Goal: Task Accomplishment & Management: Complete application form

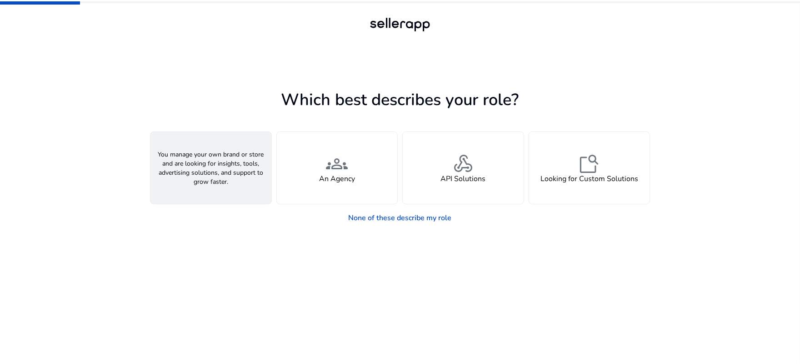
click at [215, 167] on span "person" at bounding box center [211, 164] width 22 height 22
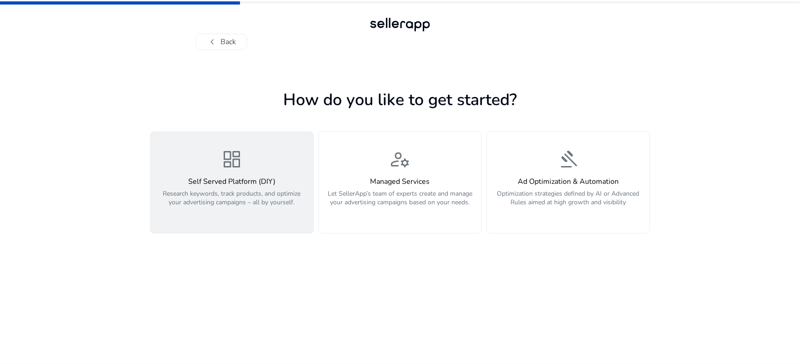
click at [239, 179] on h4 "Self Served Platform (DIY)" at bounding box center [232, 181] width 152 height 9
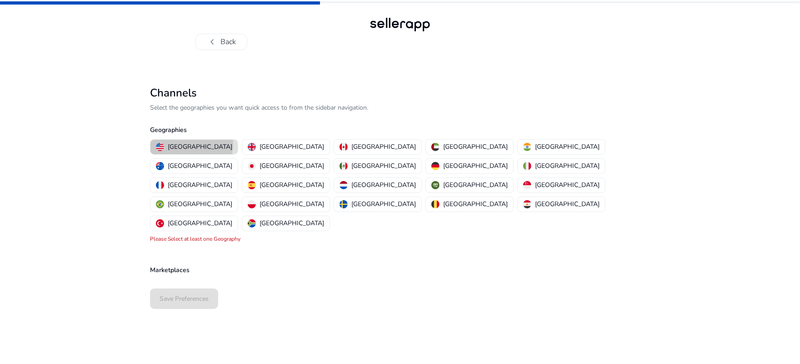
click at [191, 145] on p "[GEOGRAPHIC_DATA]" at bounding box center [200, 147] width 65 height 10
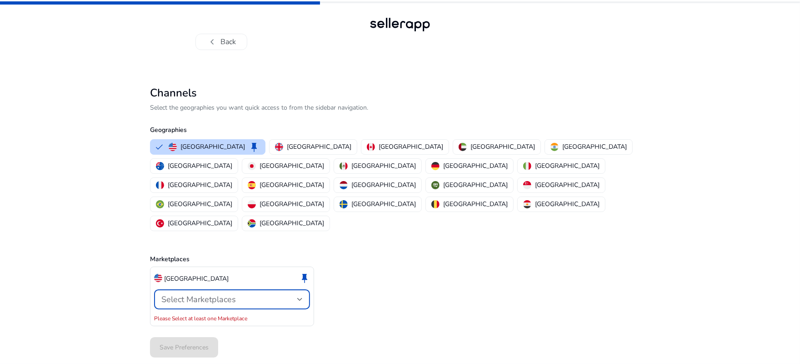
click at [241, 294] on div "Select Marketplaces" at bounding box center [229, 299] width 136 height 10
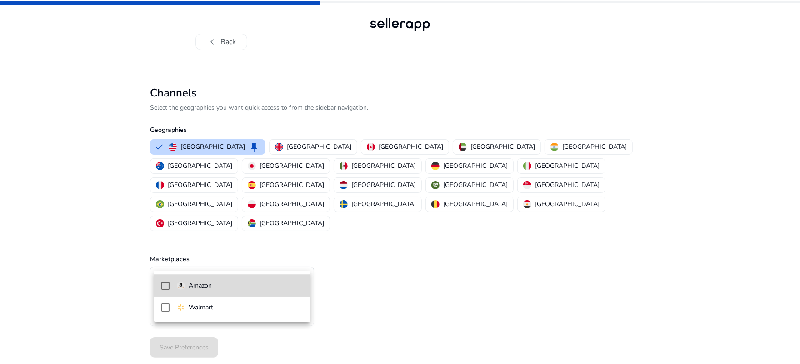
click at [222, 286] on span "Amazon" at bounding box center [240, 285] width 126 height 10
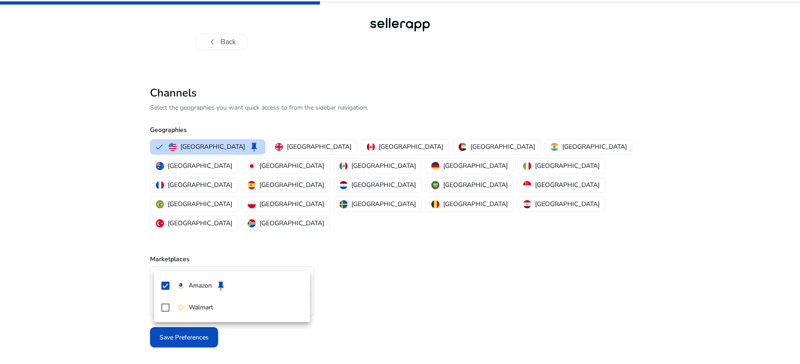
click at [434, 294] on div at bounding box center [400, 182] width 800 height 364
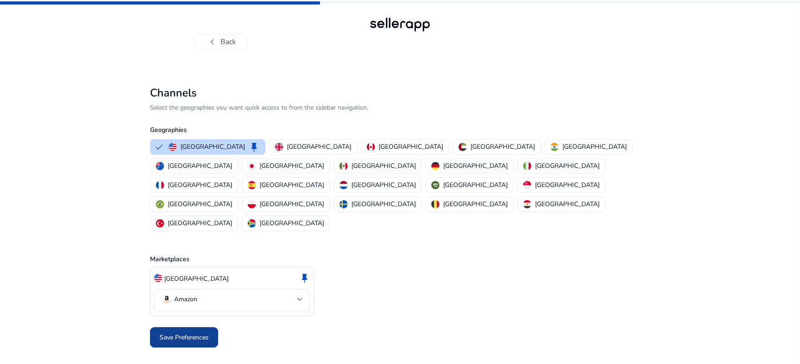
click at [184, 332] on span "Save Preferences" at bounding box center [184, 337] width 49 height 10
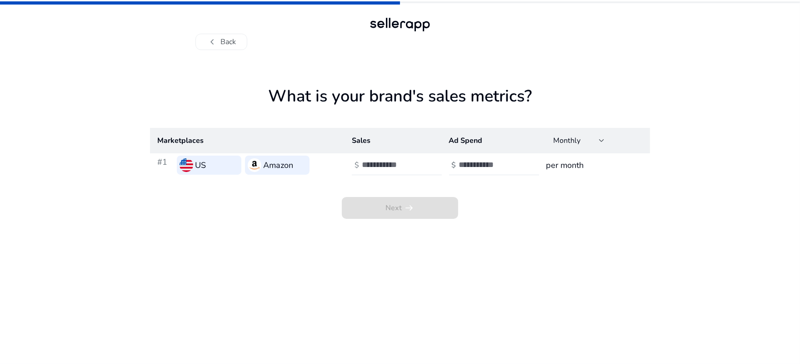
click at [287, 163] on h3 "Amazon" at bounding box center [278, 165] width 30 height 13
click at [389, 167] on input "number" at bounding box center [392, 165] width 61 height 10
type input "*"
click at [419, 161] on input "*" at bounding box center [392, 165] width 61 height 10
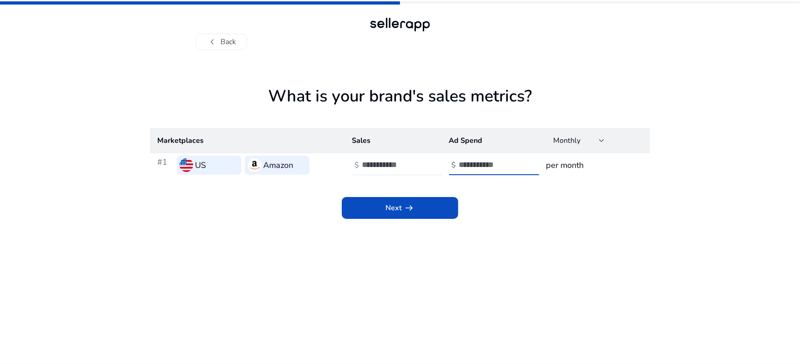
type input "*"
click at [516, 162] on input "*" at bounding box center [489, 165] width 61 height 10
click at [387, 206] on span "Next arrow_right_alt" at bounding box center [399, 207] width 29 height 11
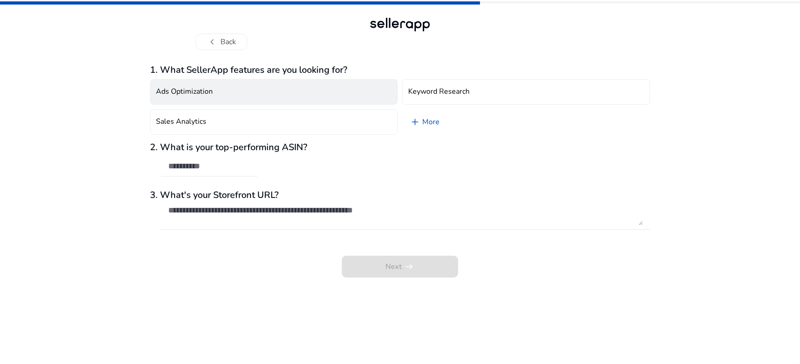
click at [226, 90] on button "Ads Optimization" at bounding box center [274, 91] width 248 height 25
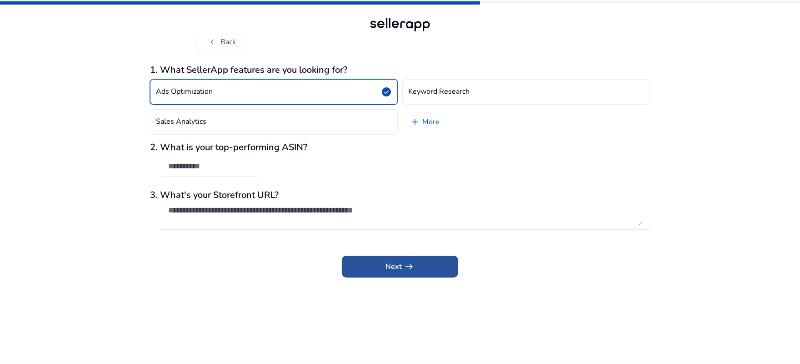
click at [394, 268] on span "Next arrow_right_alt" at bounding box center [399, 266] width 29 height 11
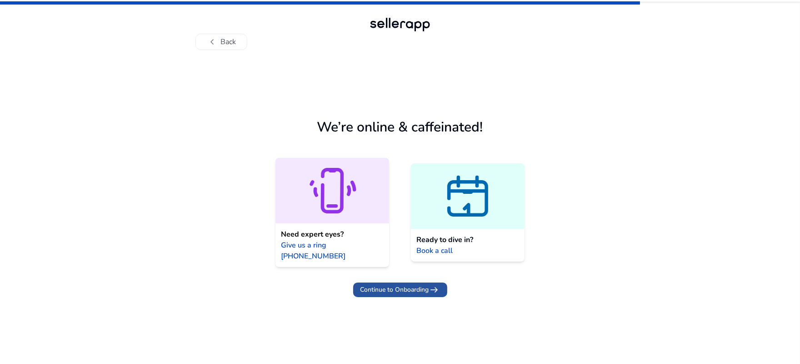
click at [398, 284] on span "Continue to Onboarding" at bounding box center [394, 289] width 69 height 10
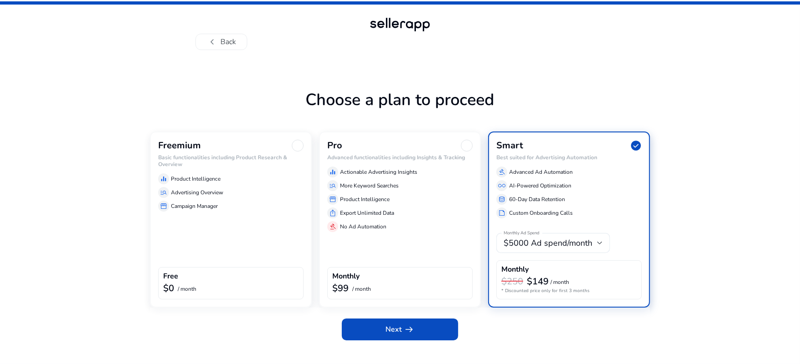
click at [225, 287] on div "$0 / month" at bounding box center [230, 289] width 135 height 12
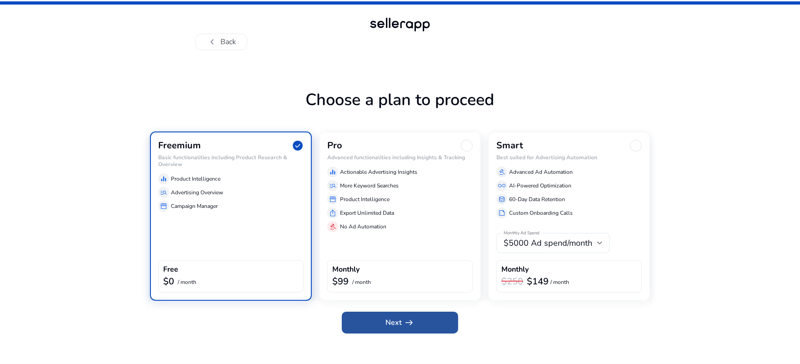
click at [394, 319] on span "Next arrow_right_alt" at bounding box center [399, 322] width 29 height 11
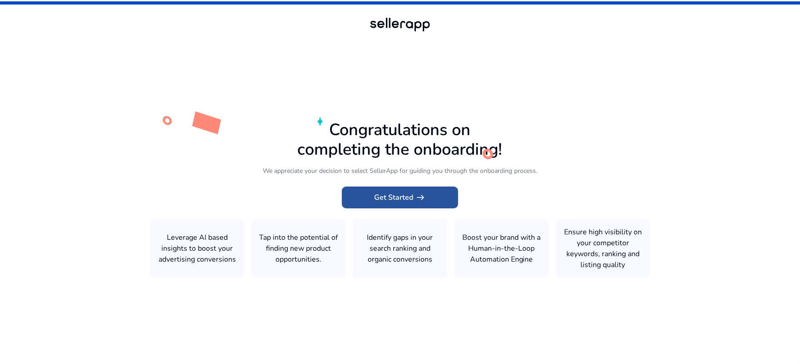
click at [385, 190] on span at bounding box center [400, 197] width 116 height 22
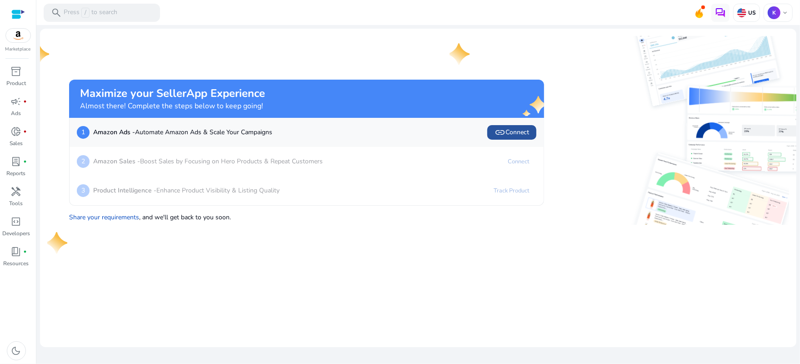
click at [515, 133] on span "link Connect" at bounding box center [511, 132] width 35 height 11
